Goal: Complete application form

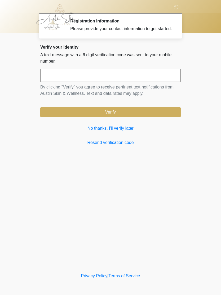
click at [110, 132] on link "No thanks, I'll verify later" at bounding box center [110, 128] width 140 height 6
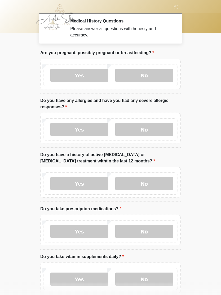
click at [202, 250] on body "‎ ‎ Medical History Questions Please answer all questions with honesty and accu…" at bounding box center [110, 147] width 221 height 295
click at [0, 115] on body "‎ ‎ Medical History Questions Please answer all questions with honesty and accu…" at bounding box center [110, 147] width 221 height 295
click at [149, 75] on label "No" at bounding box center [144, 75] width 58 height 13
click at [152, 127] on label "No" at bounding box center [144, 129] width 58 height 13
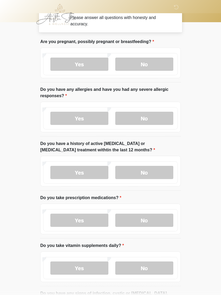
scroll to position [11, 0]
click at [88, 174] on label "Yes" at bounding box center [79, 172] width 58 height 13
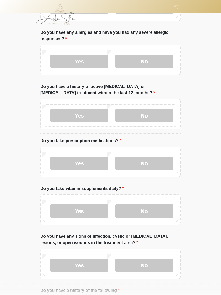
scroll to position [70, 0]
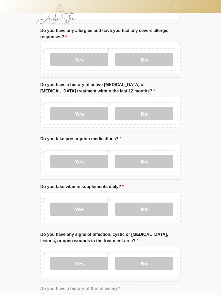
click at [93, 160] on label "Yes" at bounding box center [79, 161] width 58 height 13
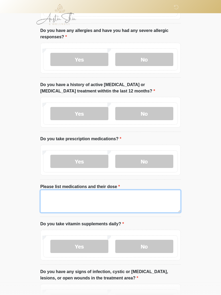
click at [68, 195] on textarea "Please list medications and their dose" at bounding box center [110, 201] width 140 height 23
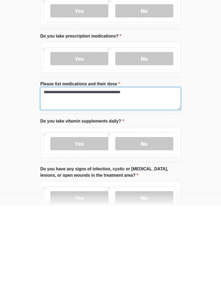
scroll to position [84, 0]
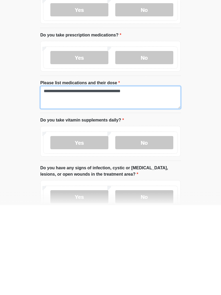
type textarea "**********"
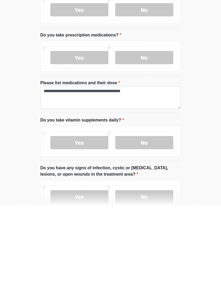
click at [90, 226] on label "Yes" at bounding box center [79, 232] width 58 height 13
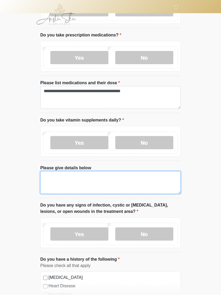
click at [89, 176] on textarea "Please give details below" at bounding box center [110, 182] width 140 height 23
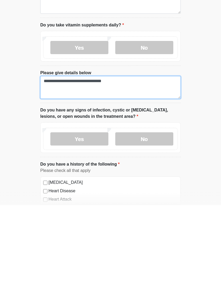
scroll to position [182, 0]
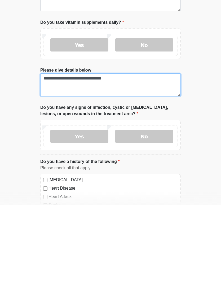
type textarea "**********"
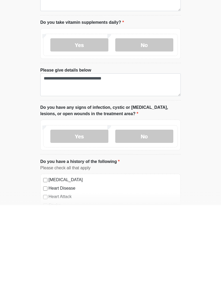
click at [148, 220] on label "No" at bounding box center [144, 226] width 58 height 13
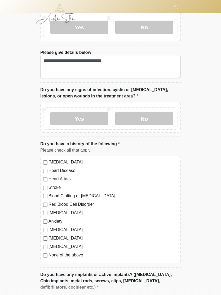
scroll to position [293, 0]
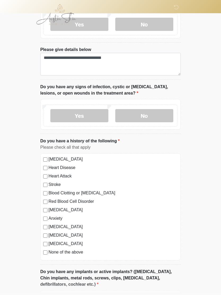
click at [67, 160] on label "High Blood Pressure" at bounding box center [112, 159] width 129 height 6
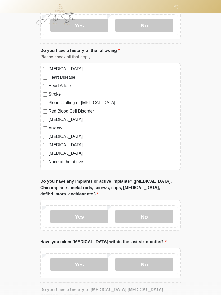
scroll to position [386, 0]
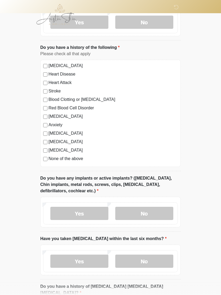
click at [90, 210] on label "Yes" at bounding box center [79, 213] width 58 height 13
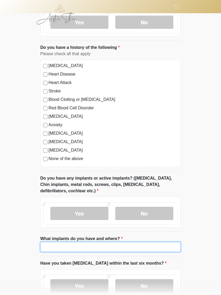
click at [74, 243] on input "What implants do you have and where?" at bounding box center [110, 247] width 140 height 10
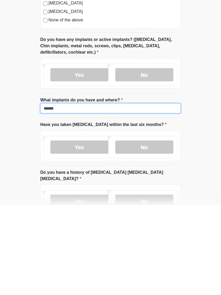
type input "******"
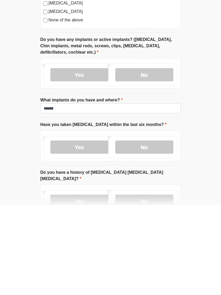
click at [151, 231] on label "No" at bounding box center [144, 237] width 58 height 13
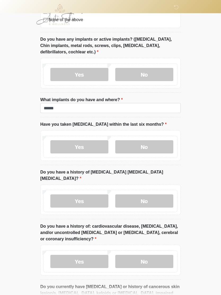
click at [152, 195] on label "No" at bounding box center [144, 201] width 58 height 13
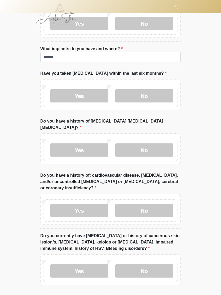
scroll to position [577, 0]
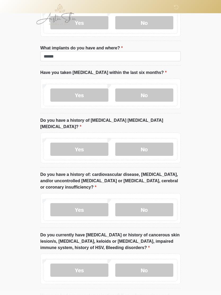
click at [149, 204] on label "No" at bounding box center [144, 210] width 58 height 13
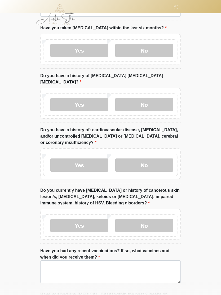
scroll to position [625, 0]
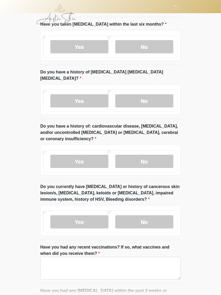
click at [97, 216] on label "Yes" at bounding box center [79, 222] width 58 height 13
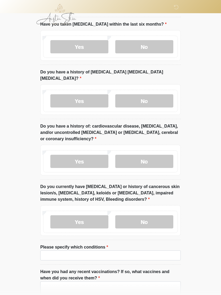
scroll to position [626, 0]
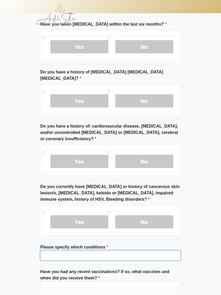
click at [82, 251] on input "Please specify which conditions" at bounding box center [110, 256] width 140 height 10
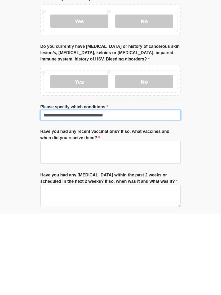
type input "**********"
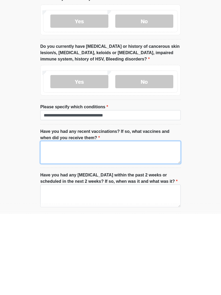
click at [98, 223] on textarea "Have you had any recent vaccinations? If so, what vaccines and when did you rec…" at bounding box center [110, 234] width 140 height 23
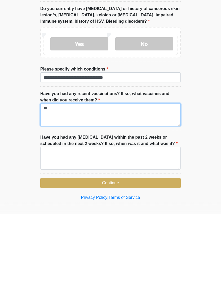
scroll to position [723, 0]
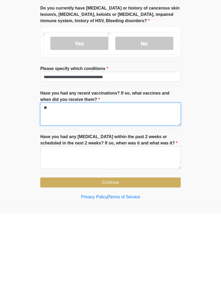
type textarea "**"
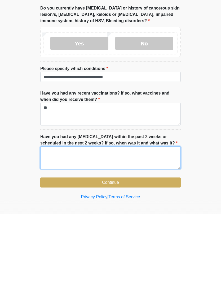
click at [113, 228] on textarea "Have you had any dental procedures within the past 2 weeks or scheduled in the …" at bounding box center [110, 239] width 140 height 23
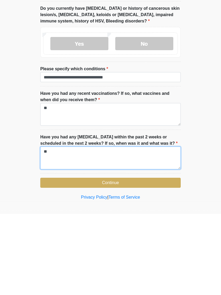
type textarea "**"
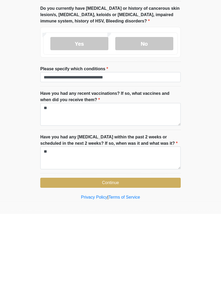
click at [130, 259] on button "Continue" at bounding box center [110, 264] width 140 height 10
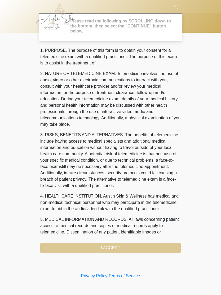
scroll to position [0, 0]
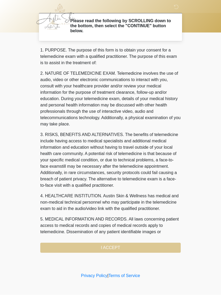
click at [133, 245] on div "1. PURPOSE. The purpose of this form is to obtain your consent for a telemedici…" at bounding box center [110, 150] width 140 height 206
click at [118, 244] on div "1. PURPOSE. The purpose of this form is to obtain your consent for a telemedici…" at bounding box center [110, 150] width 140 height 206
click at [126, 246] on div "1. PURPOSE. The purpose of this form is to obtain your consent for a telemedici…" at bounding box center [110, 150] width 140 height 206
click at [117, 244] on div "1. PURPOSE. The purpose of this form is to obtain your consent for a telemedici…" at bounding box center [110, 150] width 140 height 206
click at [126, 245] on div "1. PURPOSE. The purpose of this form is to obtain your consent for a telemedici…" at bounding box center [110, 150] width 140 height 206
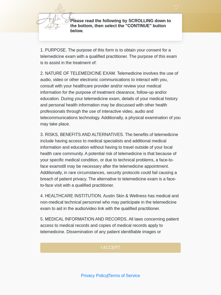
click at [124, 247] on div "1. PURPOSE. The purpose of this form is to obtain your consent for a telemedici…" at bounding box center [110, 150] width 140 height 206
click at [116, 250] on div "1. PURPOSE. The purpose of this form is to obtain your consent for a telemedici…" at bounding box center [110, 150] width 140 height 206
click at [116, 245] on div "1. PURPOSE. The purpose of this form is to obtain your consent for a telemedici…" at bounding box center [110, 150] width 140 height 206
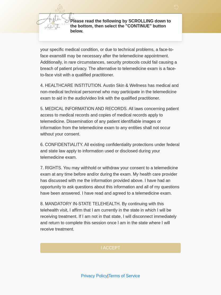
scroll to position [130, 0]
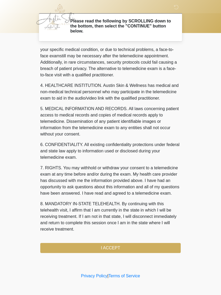
click at [136, 249] on button "I ACCEPT" at bounding box center [110, 248] width 140 height 10
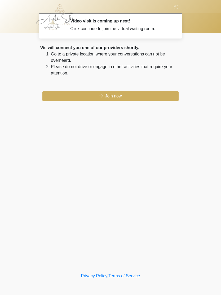
click at [115, 95] on button "Join now" at bounding box center [110, 96] width 136 height 10
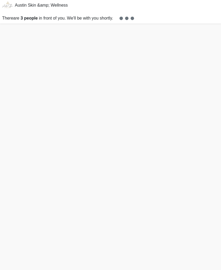
scroll to position [2, 0]
